Goal: Communication & Community: Answer question/provide support

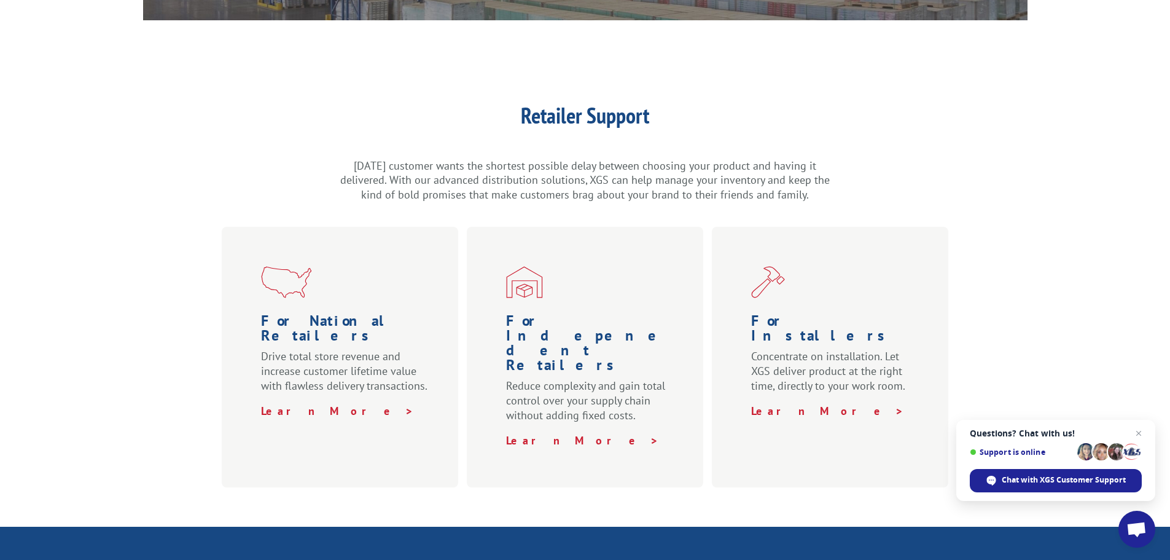
scroll to position [307, 0]
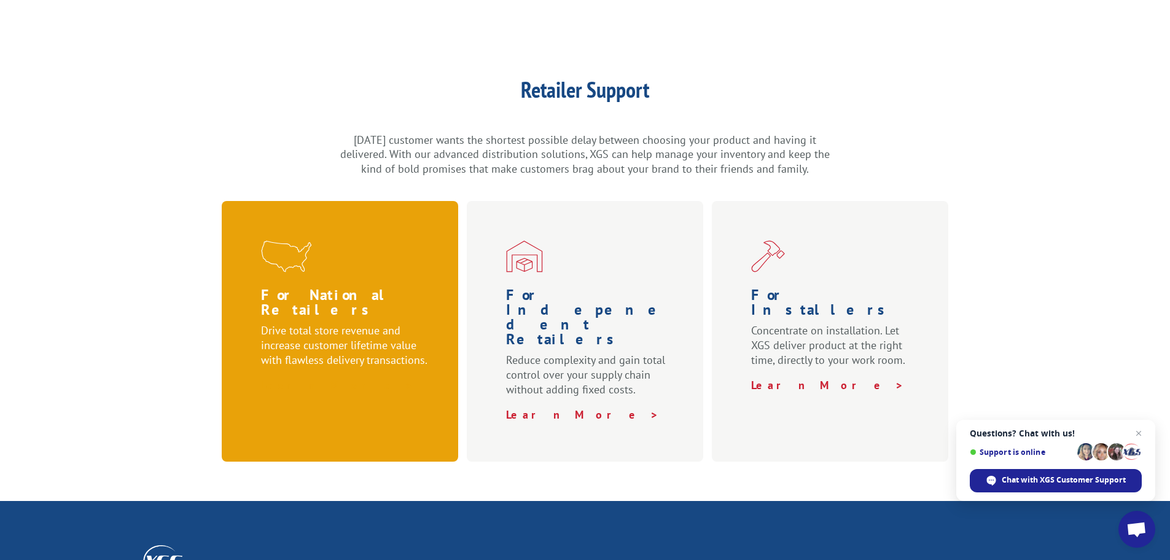
click at [290, 378] on strong "Learn More >" at bounding box center [337, 385] width 153 height 14
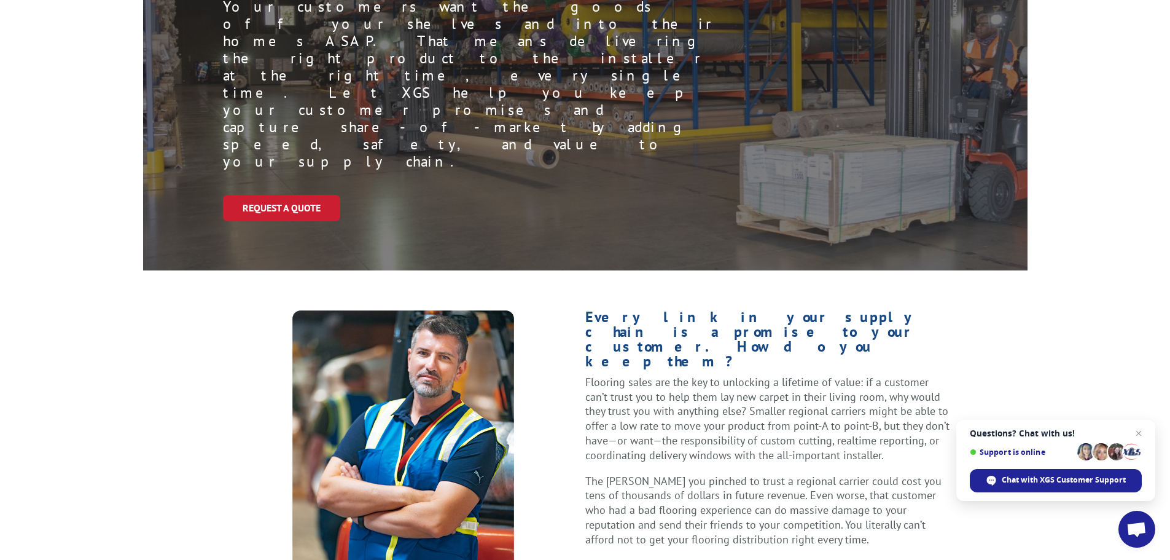
scroll to position [246, 0]
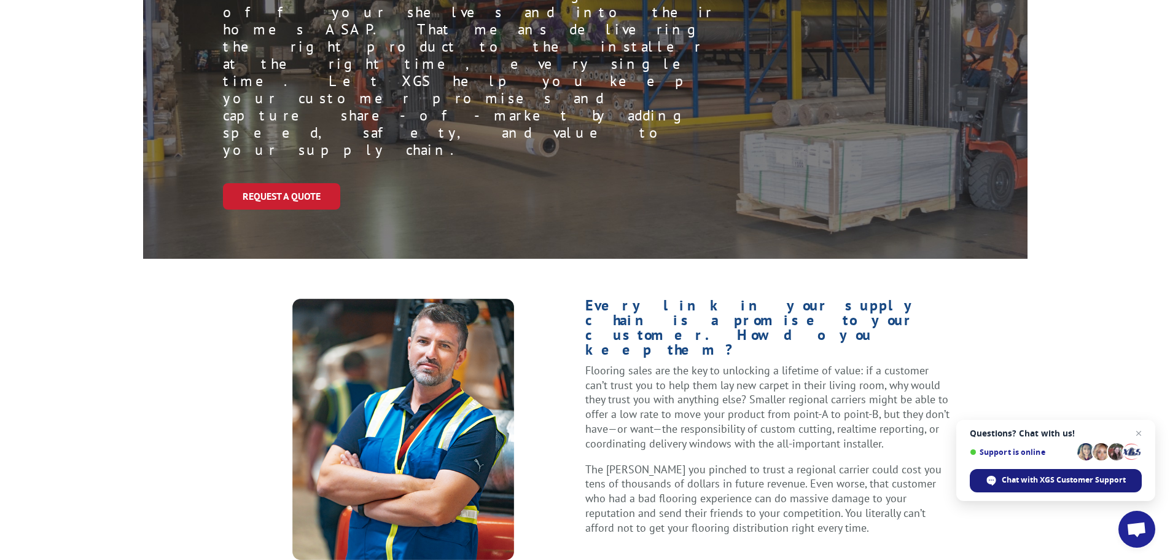
click at [1011, 476] on span "Chat with XGS Customer Support" at bounding box center [1064, 479] width 124 height 11
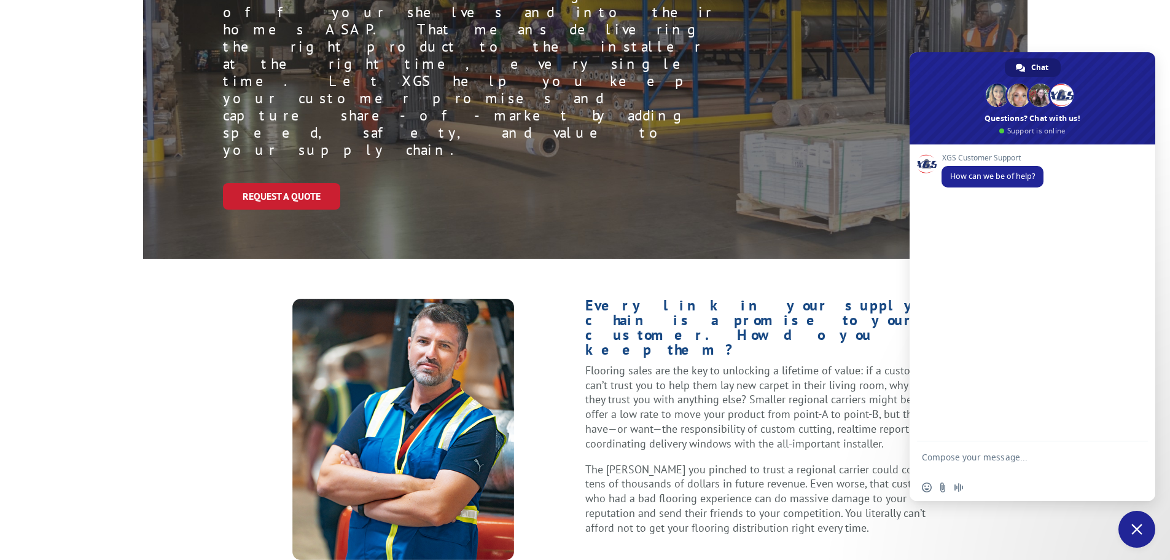
click at [958, 457] on textarea "Compose your message..." at bounding box center [1019, 462] width 194 height 22
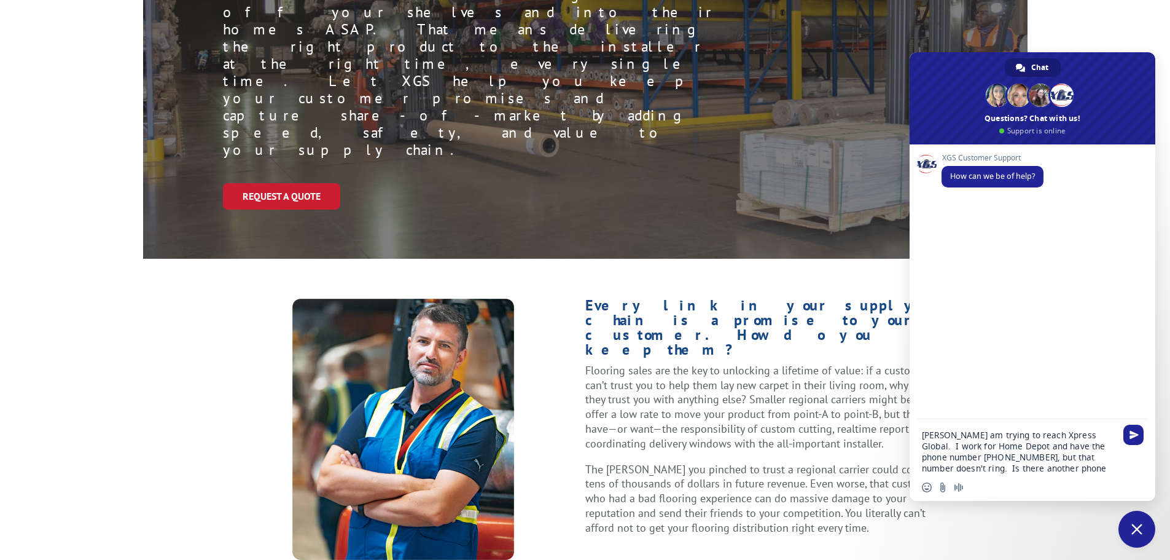
click at [972, 447] on textarea "[PERSON_NAME] am trying to reach Xpress Global. I work for Home Depot and have …" at bounding box center [1019, 451] width 194 height 44
drag, startPoint x: 1056, startPoint y: 435, endPoint x: 1063, endPoint y: 417, distance: 19.8
click at [1063, 417] on form "[PERSON_NAME] am trying to reach Xpress Global. I work for Home Depot in [GEOGR…" at bounding box center [1019, 442] width 194 height 68
click at [921, 434] on div "[PERSON_NAME] am trying to reach Xpress Global. have the phone number [PHONE_NU…" at bounding box center [1033, 447] width 246 height 57
click at [923, 435] on textarea "[PERSON_NAME] am trying to reach Xpress Global. have the phone number [PHONE_NU…" at bounding box center [1019, 451] width 194 height 44
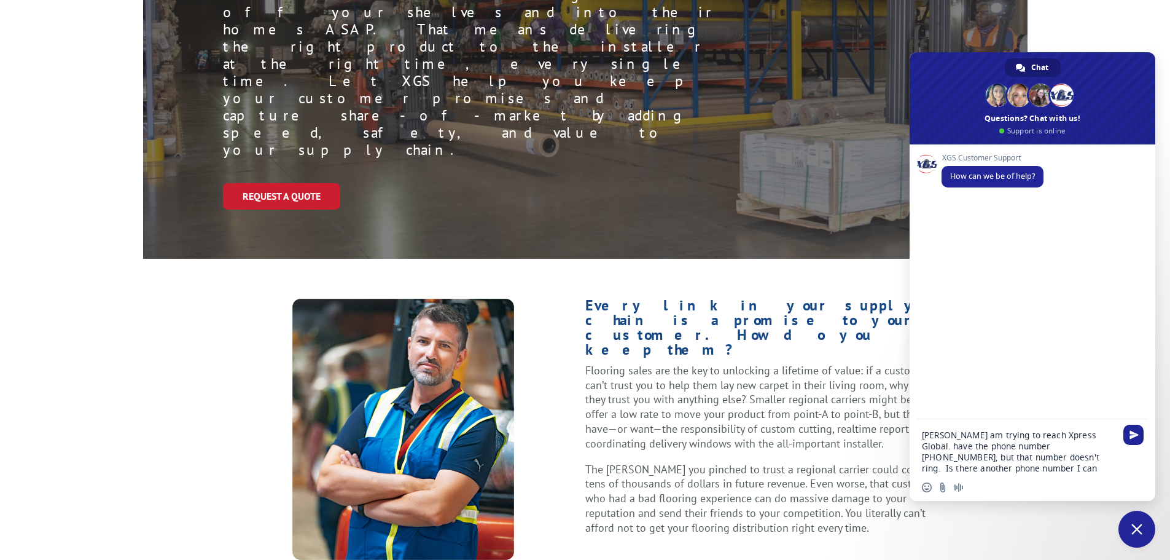
paste textarea "I work for Home Depot in [GEOGRAPHIC_DATA], [GEOGRAPHIC_DATA] and"
click at [1044, 435] on textarea "I work for Home Depot in [GEOGRAPHIC_DATA], [GEOGRAPHIC_DATA]. I am trying to r…" at bounding box center [1019, 445] width 194 height 55
type textarea "I work for Home Depot in [GEOGRAPHIC_DATA], [GEOGRAPHIC_DATA]. I am trying to r…"
click at [1136, 418] on span "Send" at bounding box center [1133, 423] width 20 height 20
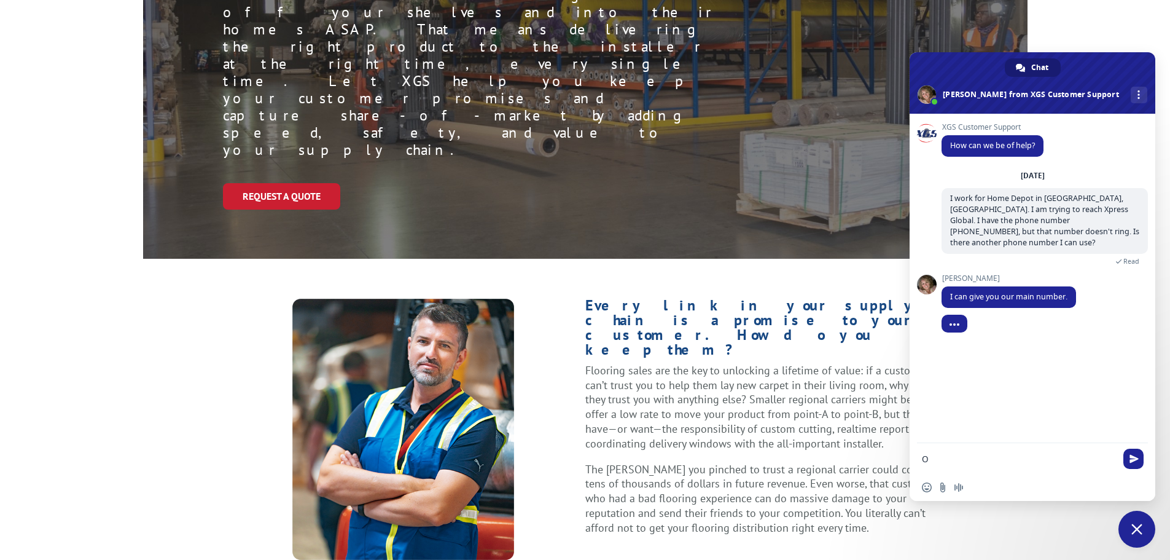
type textarea "OK"
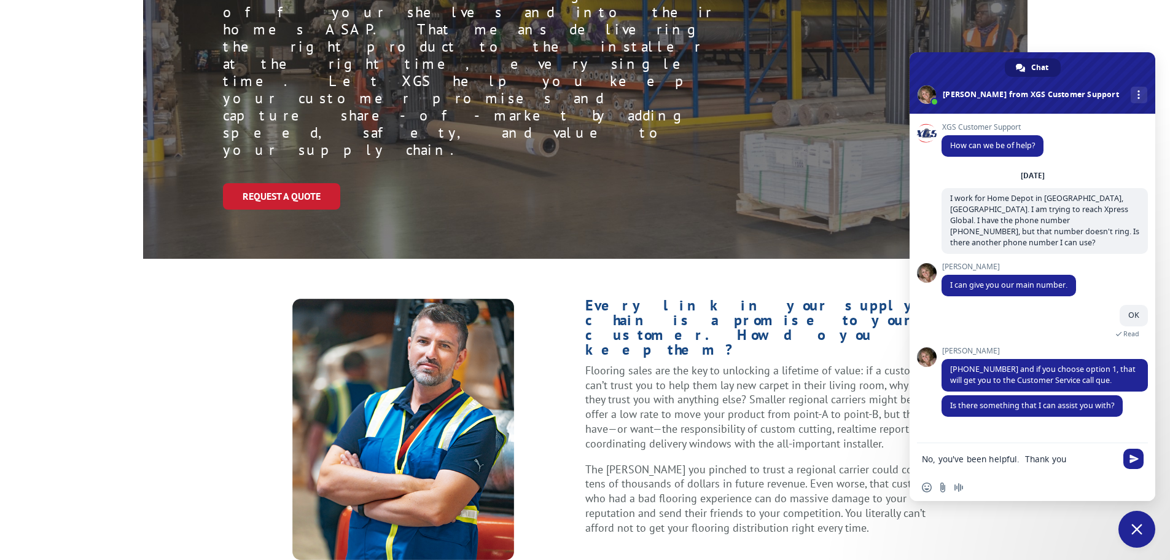
type textarea "No, you've been helpful. Thank you!"
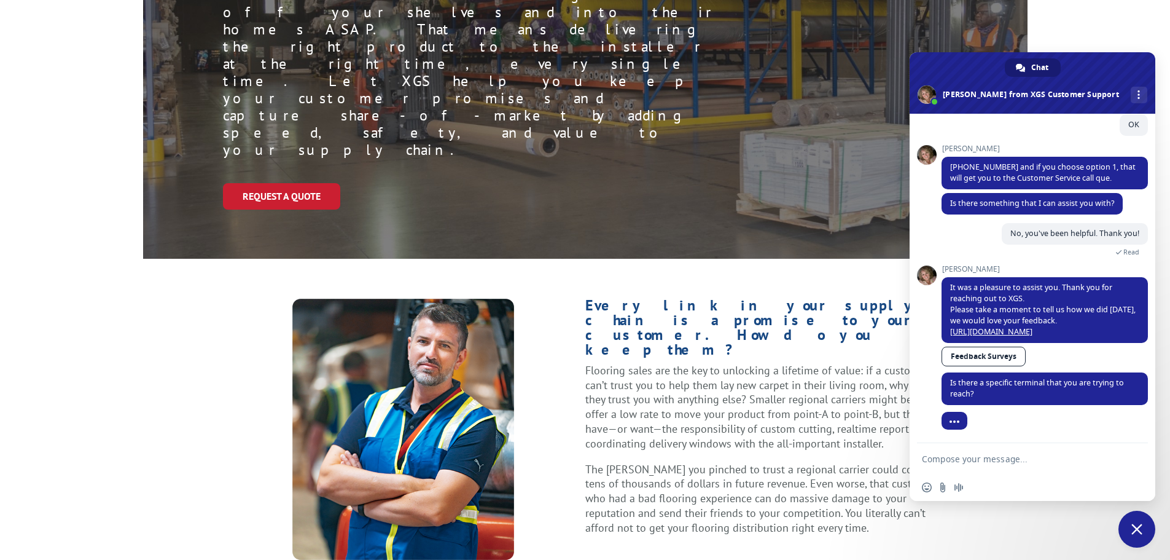
scroll to position [190, 0]
click at [984, 461] on textarea "Compose your message..." at bounding box center [1019, 458] width 194 height 11
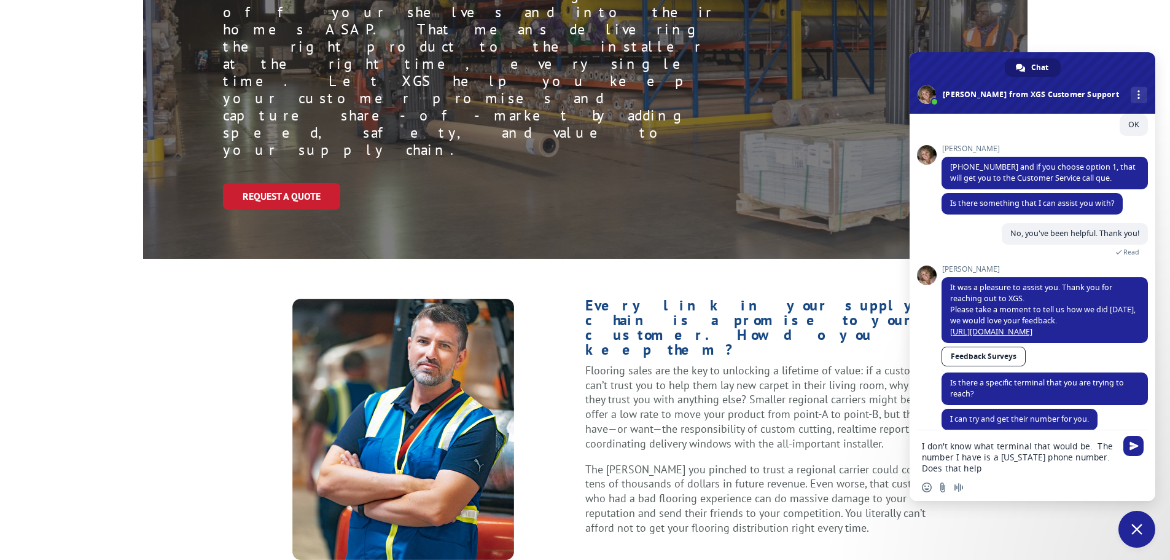
type textarea "I don't know what terminal that would be. The number I have is a [US_STATE] pho…"
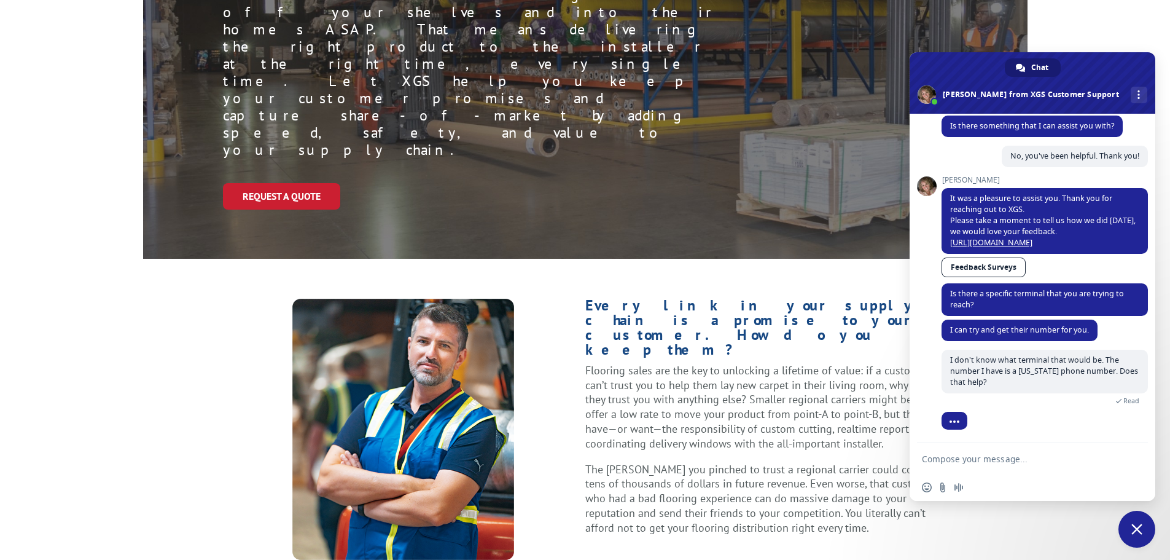
scroll to position [286, 0]
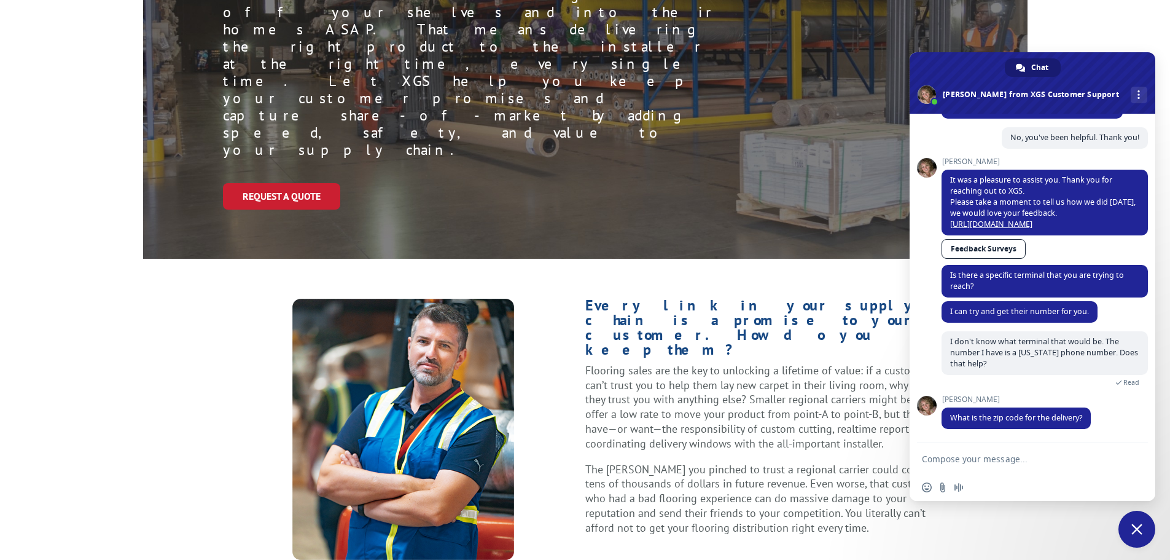
click at [990, 459] on textarea "Compose your message..." at bounding box center [1019, 458] width 194 height 11
click at [935, 455] on textarea "Compose your message..." at bounding box center [1019, 458] width 194 height 11
type textarea "80305"
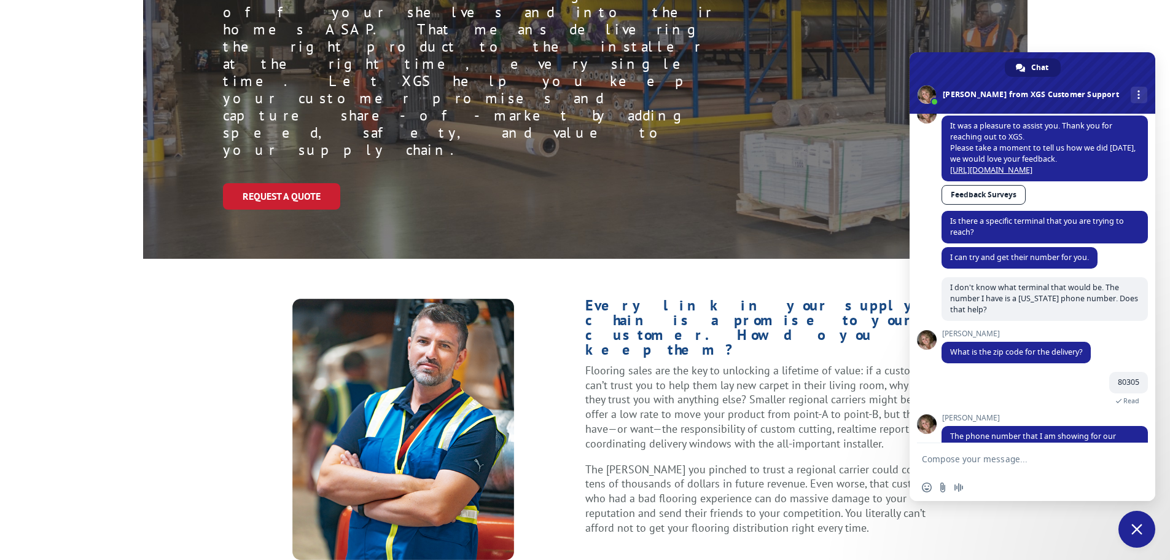
scroll to position [370, 0]
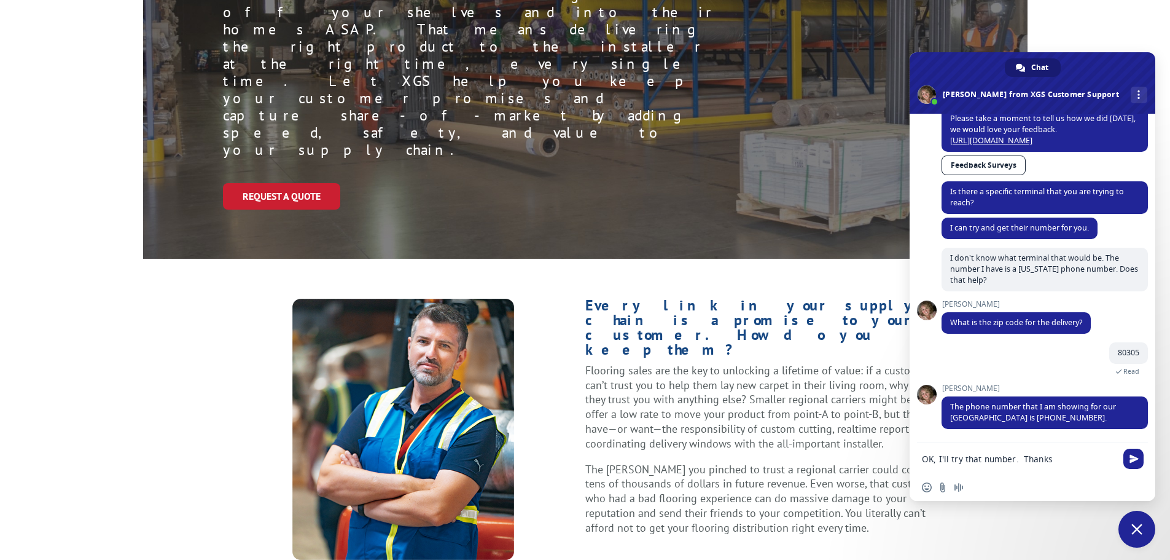
type textarea "OK, I'll try that number. Thanks!"
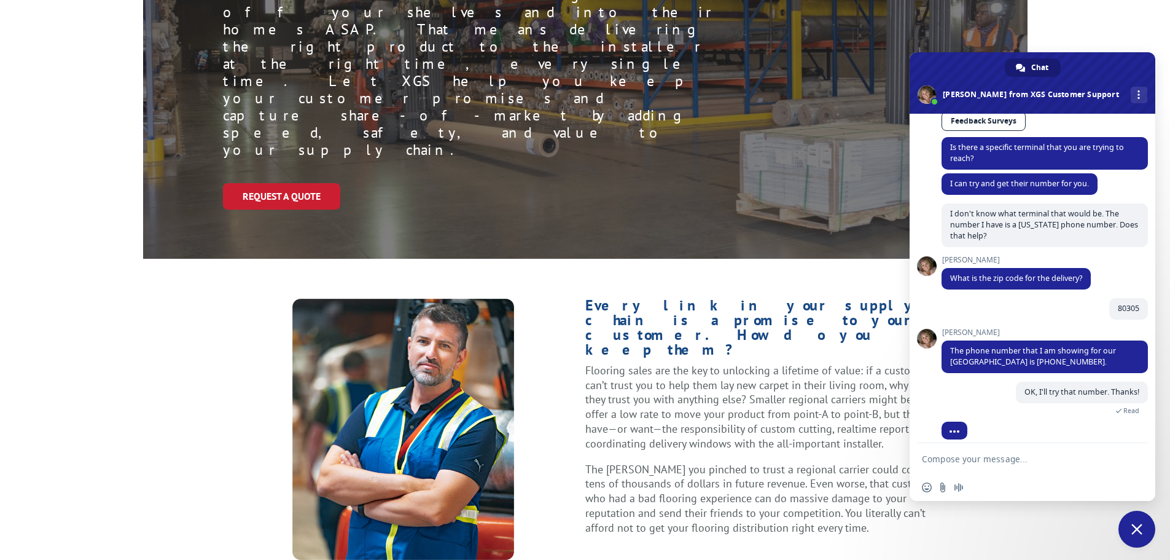
scroll to position [442, 0]
